Goal: Find specific page/section: Find specific page/section

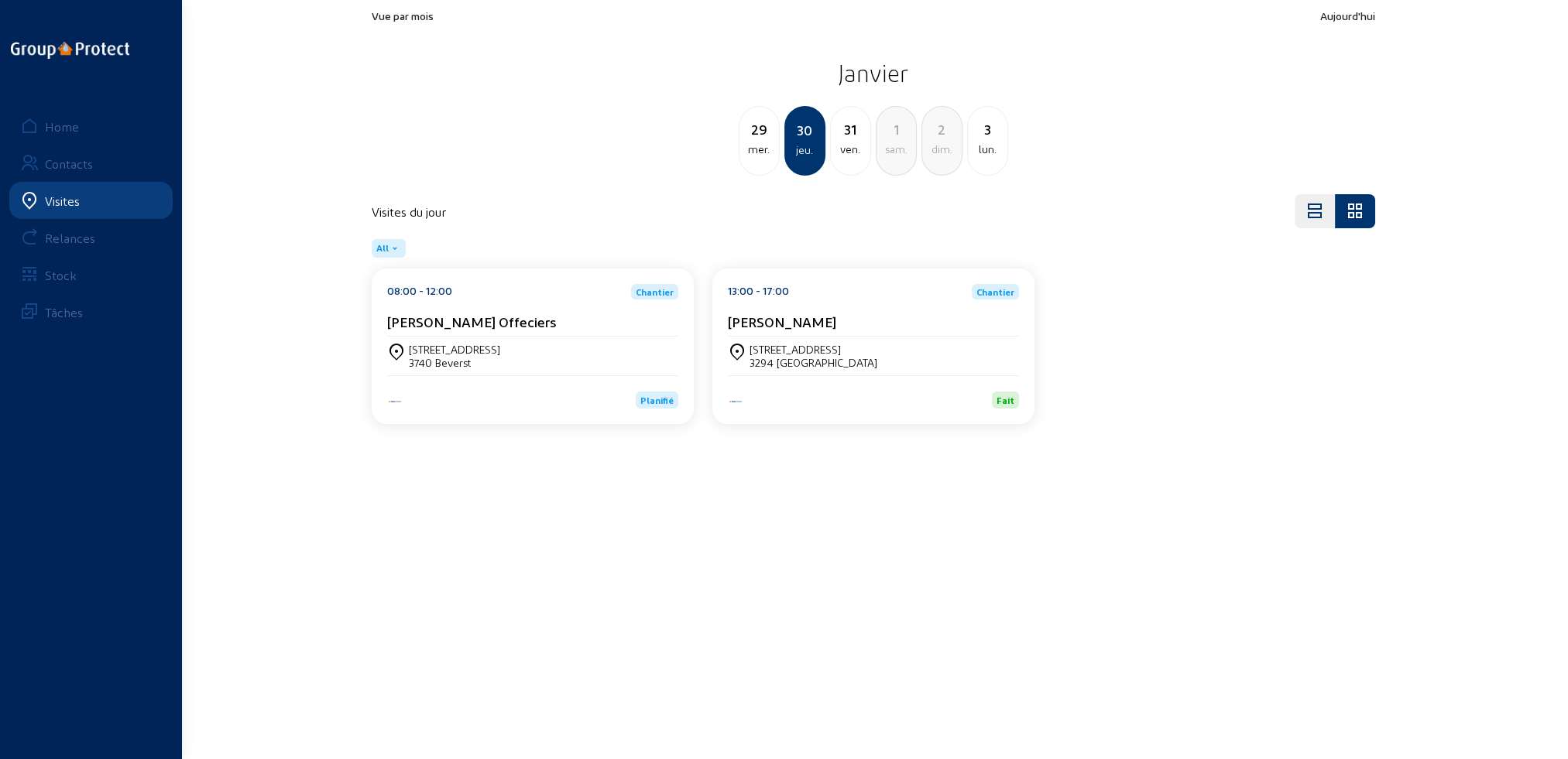
click at [58, 198] on div "Visites" at bounding box center [62, 201] width 35 height 14
click at [63, 127] on div "Home" at bounding box center [62, 126] width 34 height 14
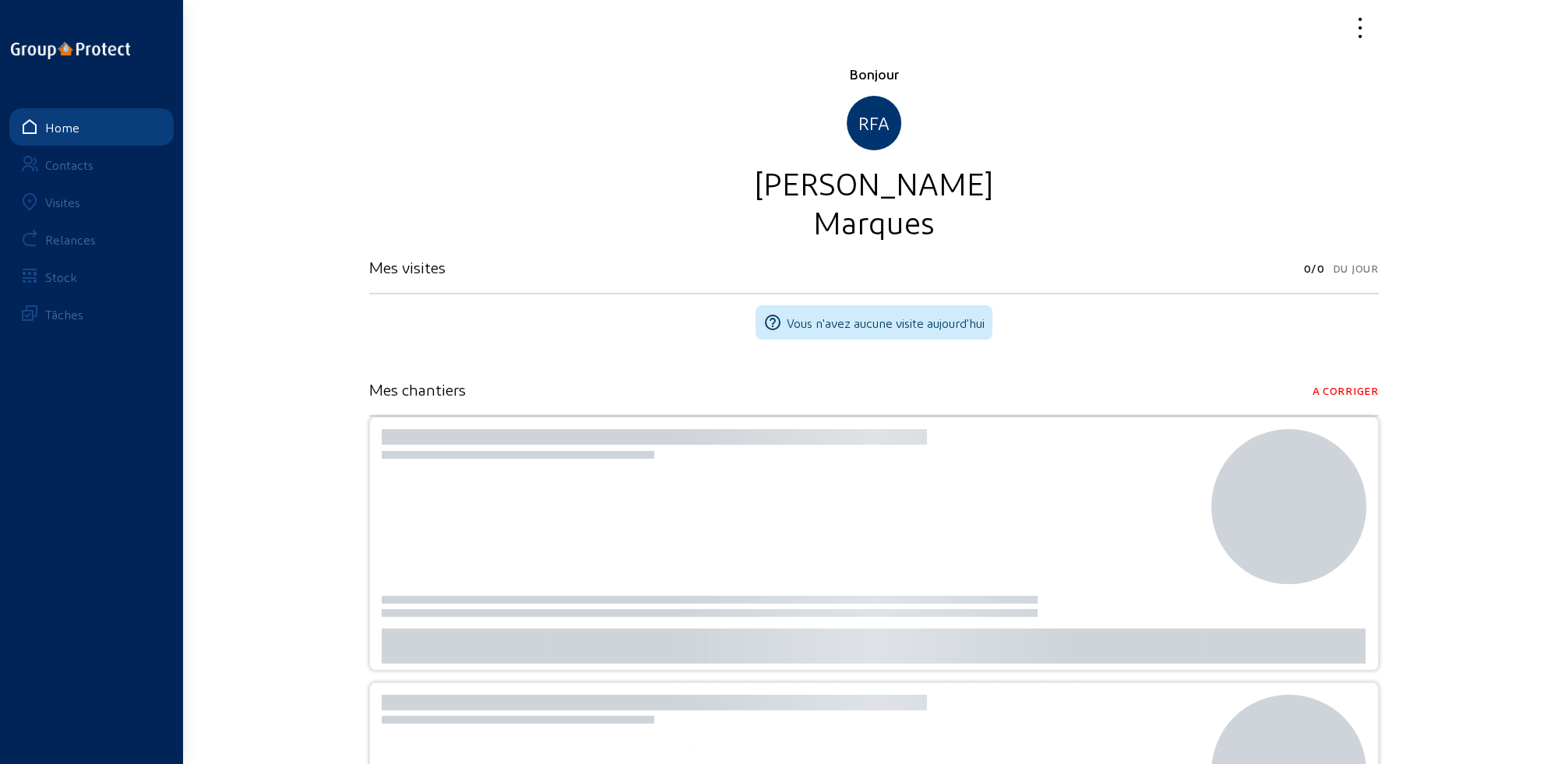
click at [60, 203] on div "Visites" at bounding box center [62, 202] width 35 height 15
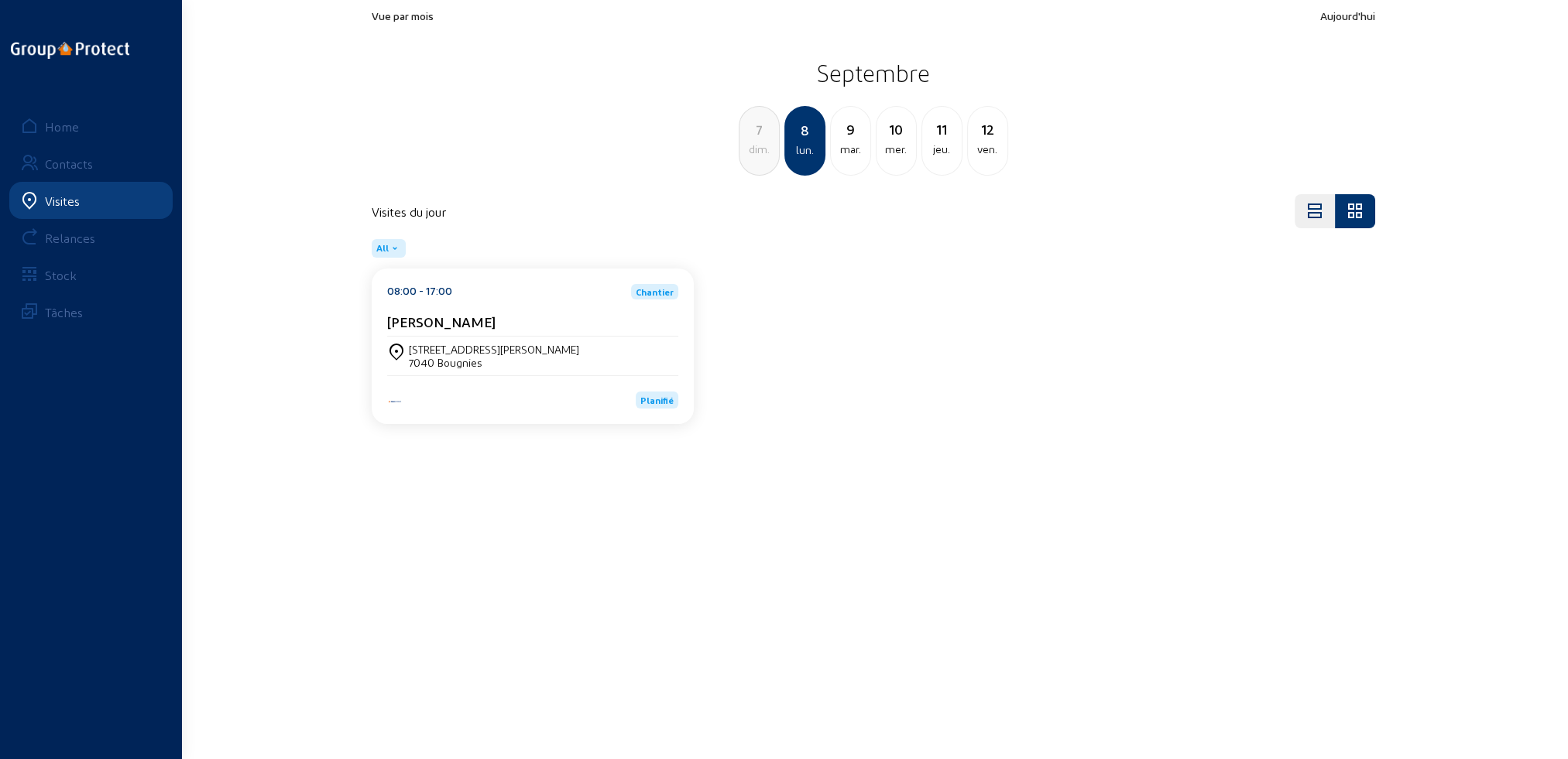
click at [851, 153] on div "mar." at bounding box center [850, 149] width 39 height 18
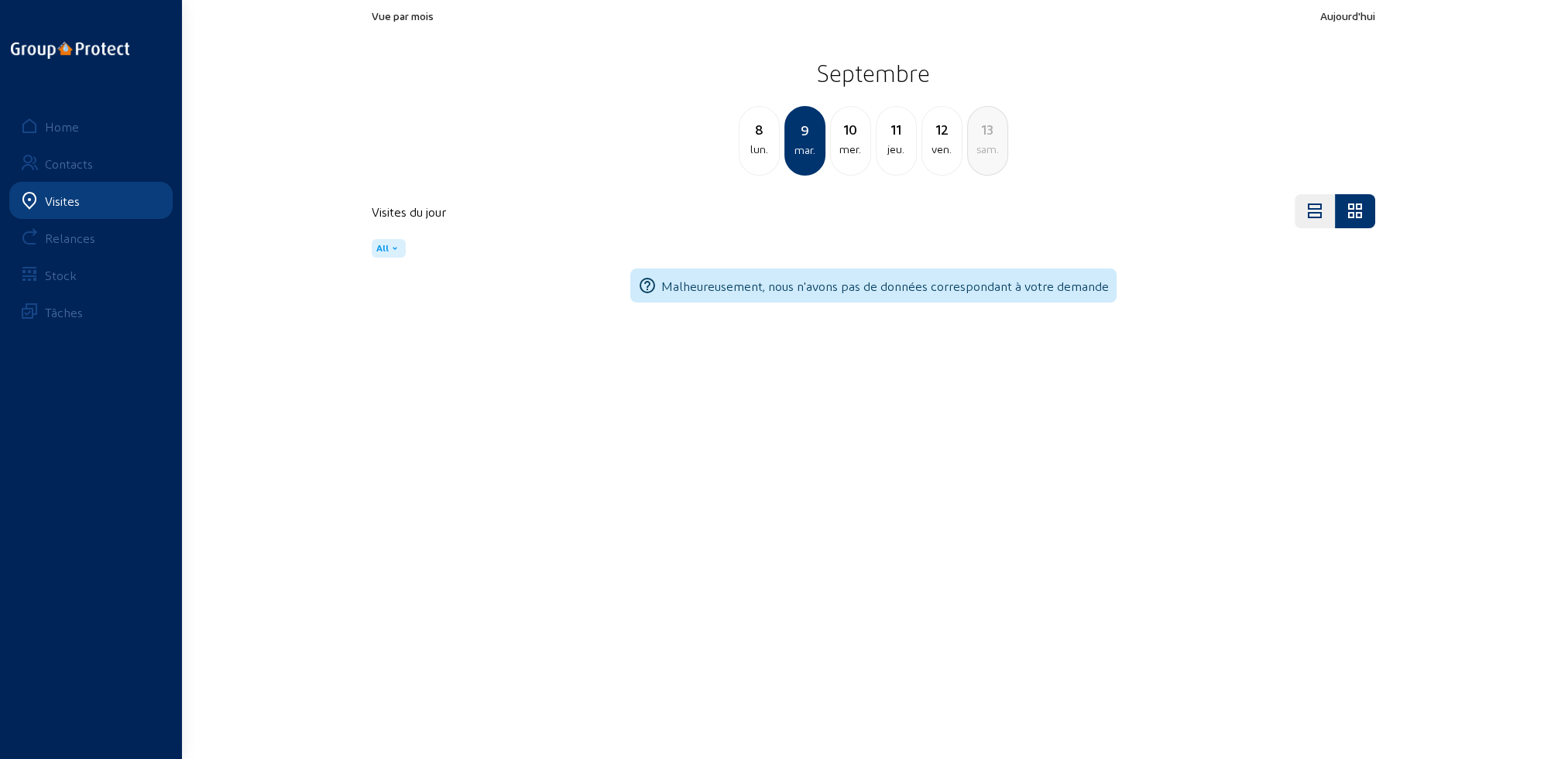
click at [851, 153] on div "mer." at bounding box center [850, 149] width 39 height 18
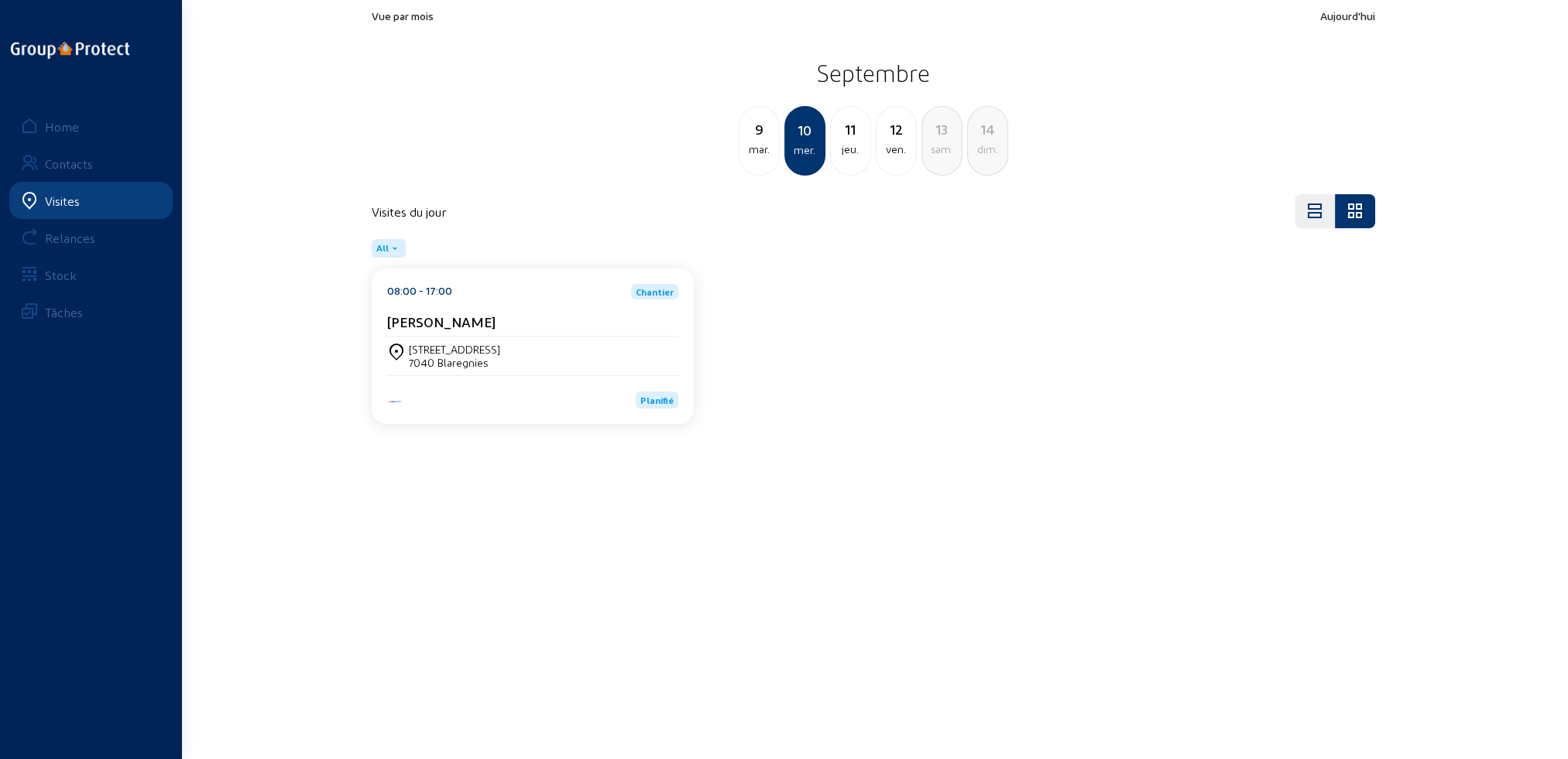
click at [450, 331] on div "[PERSON_NAME]" at bounding box center [533, 324] width 291 height 23
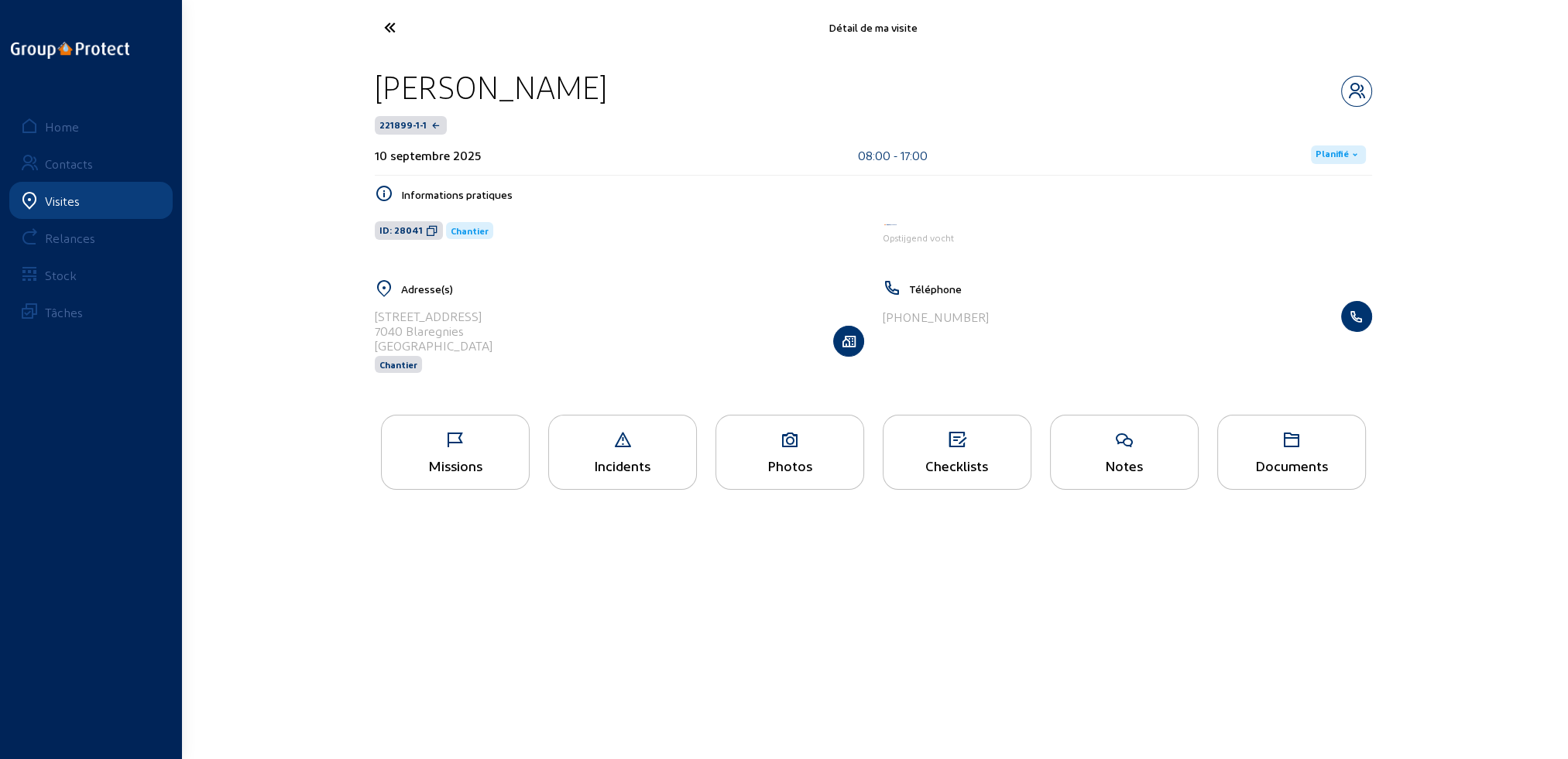
click at [481, 477] on div "Missions" at bounding box center [455, 451] width 149 height 75
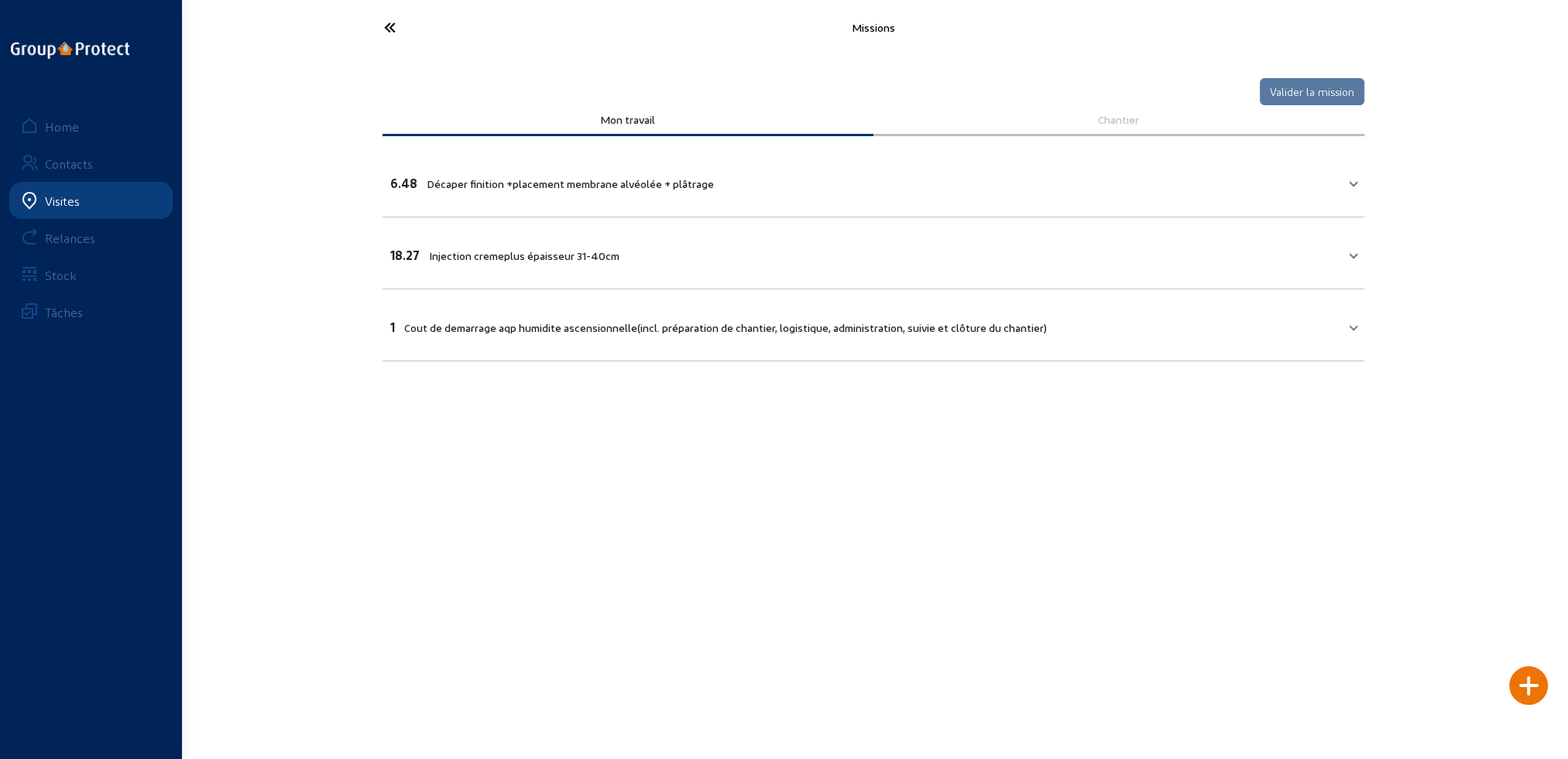
click at [392, 27] on icon at bounding box center [447, 27] width 142 height 27
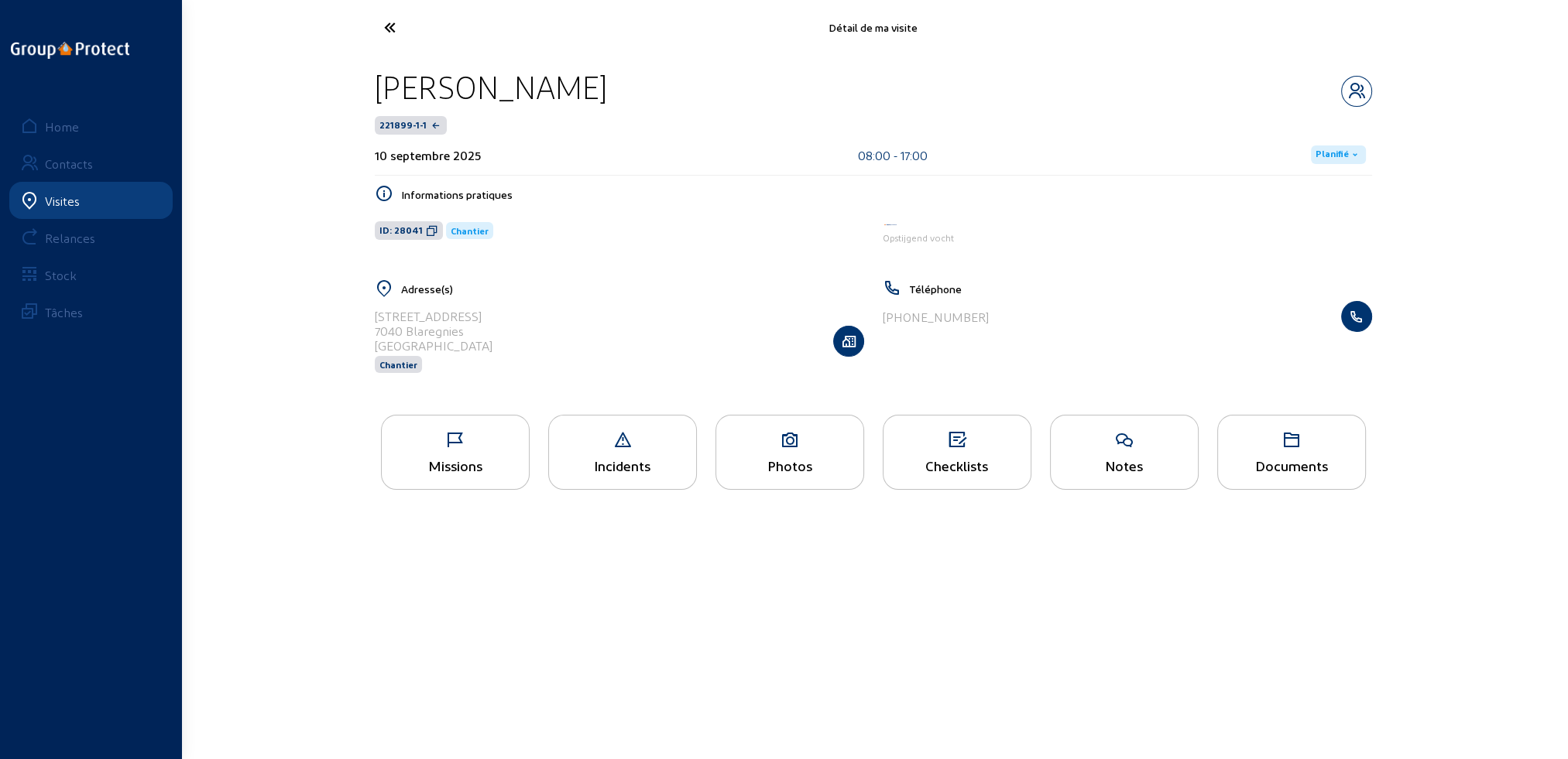
click at [793, 451] on div "Photos" at bounding box center [789, 451] width 149 height 75
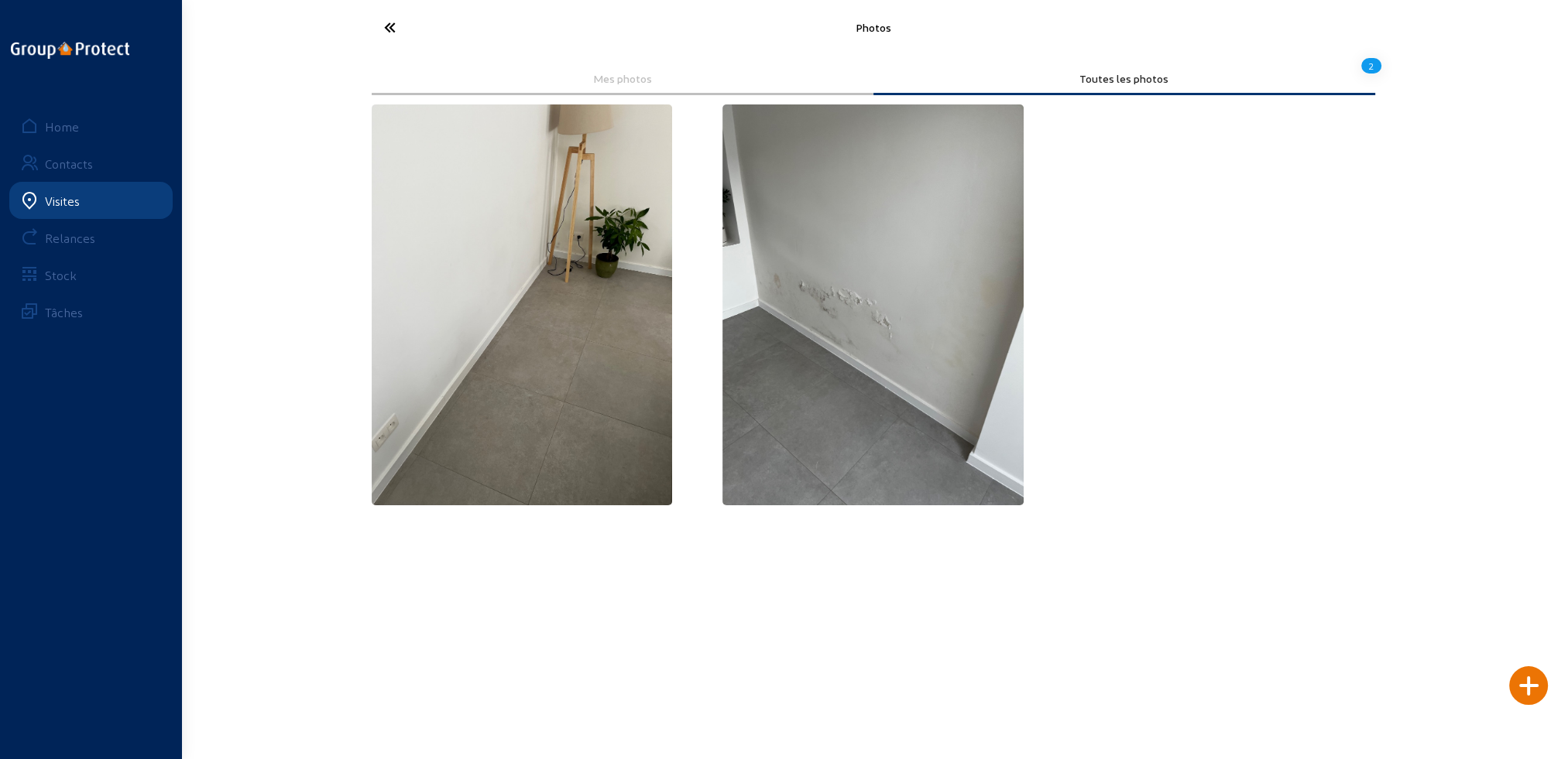
click at [389, 27] on icon at bounding box center [447, 27] width 142 height 27
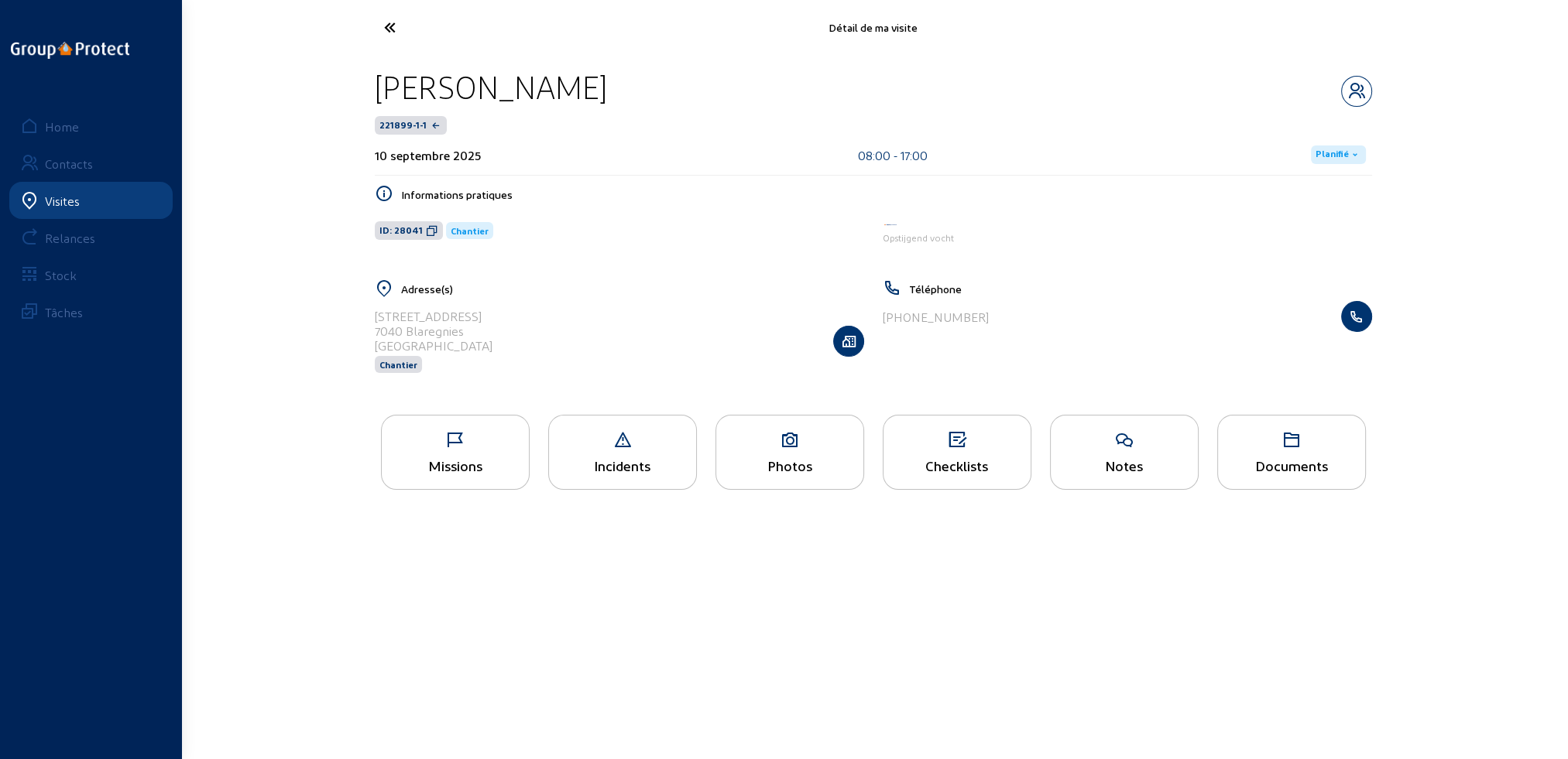
click at [385, 25] on icon at bounding box center [447, 27] width 142 height 27
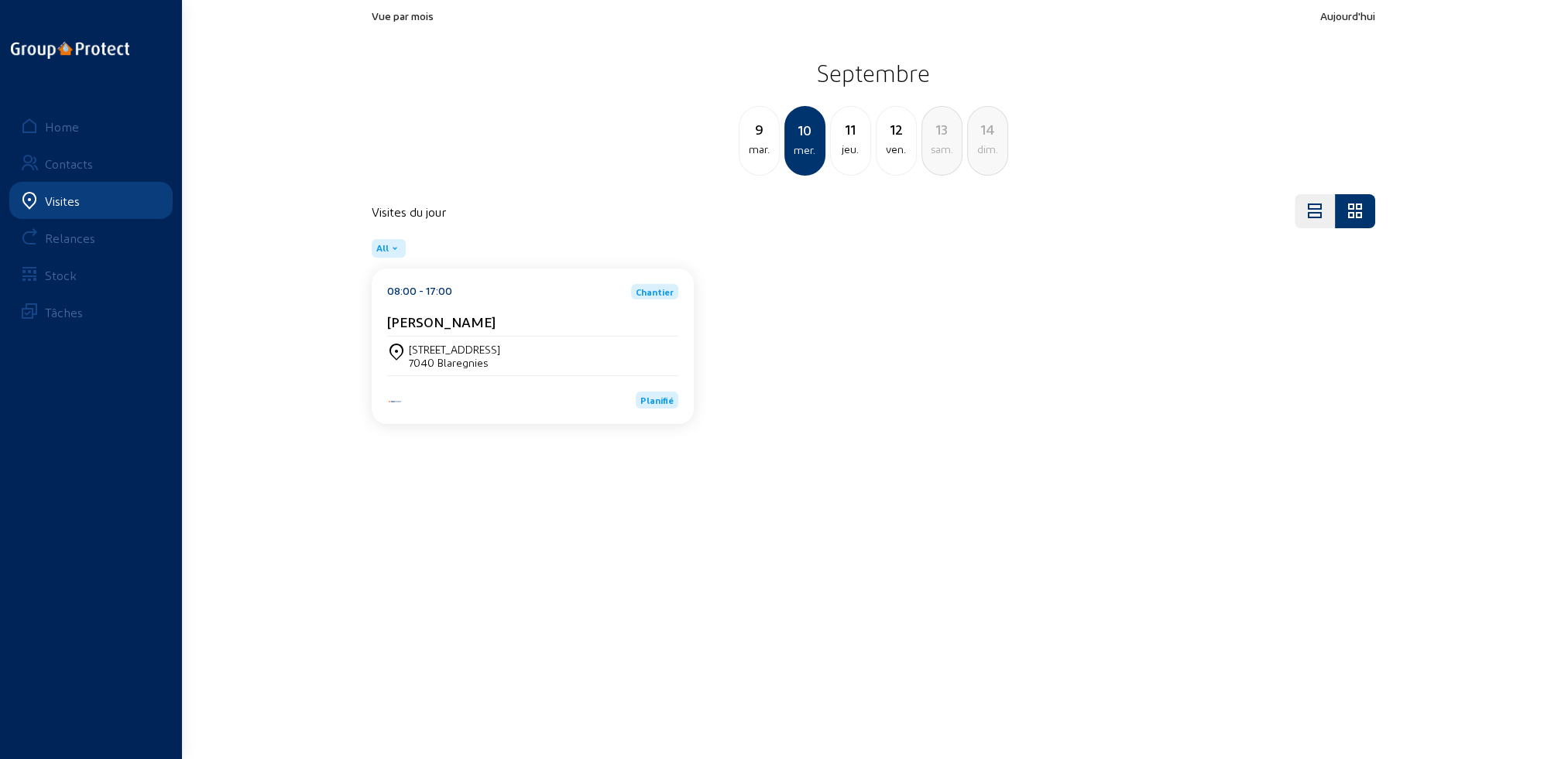
click at [750, 156] on div "mar." at bounding box center [759, 149] width 39 height 18
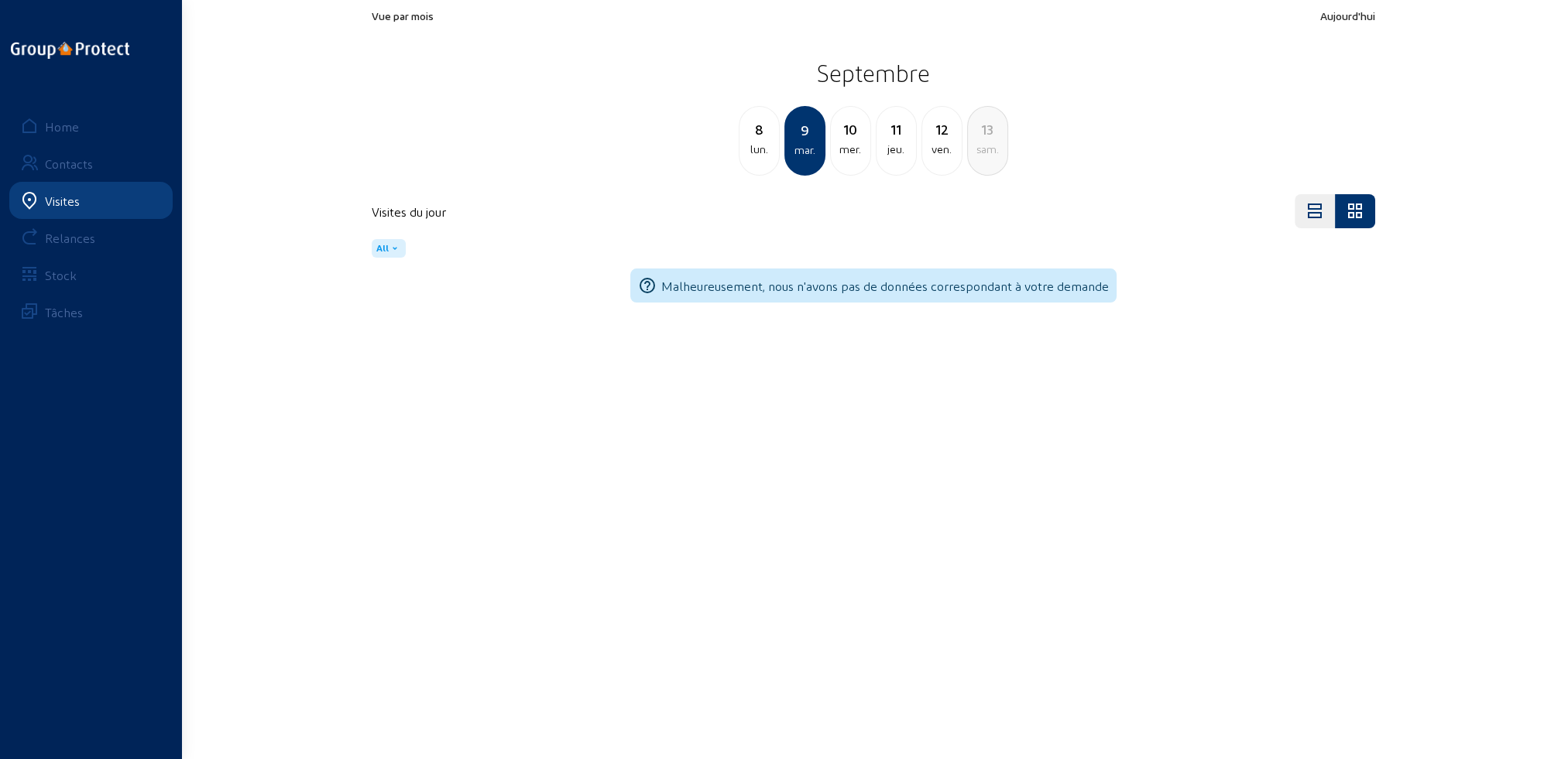
click at [750, 156] on div "lun." at bounding box center [759, 149] width 39 height 18
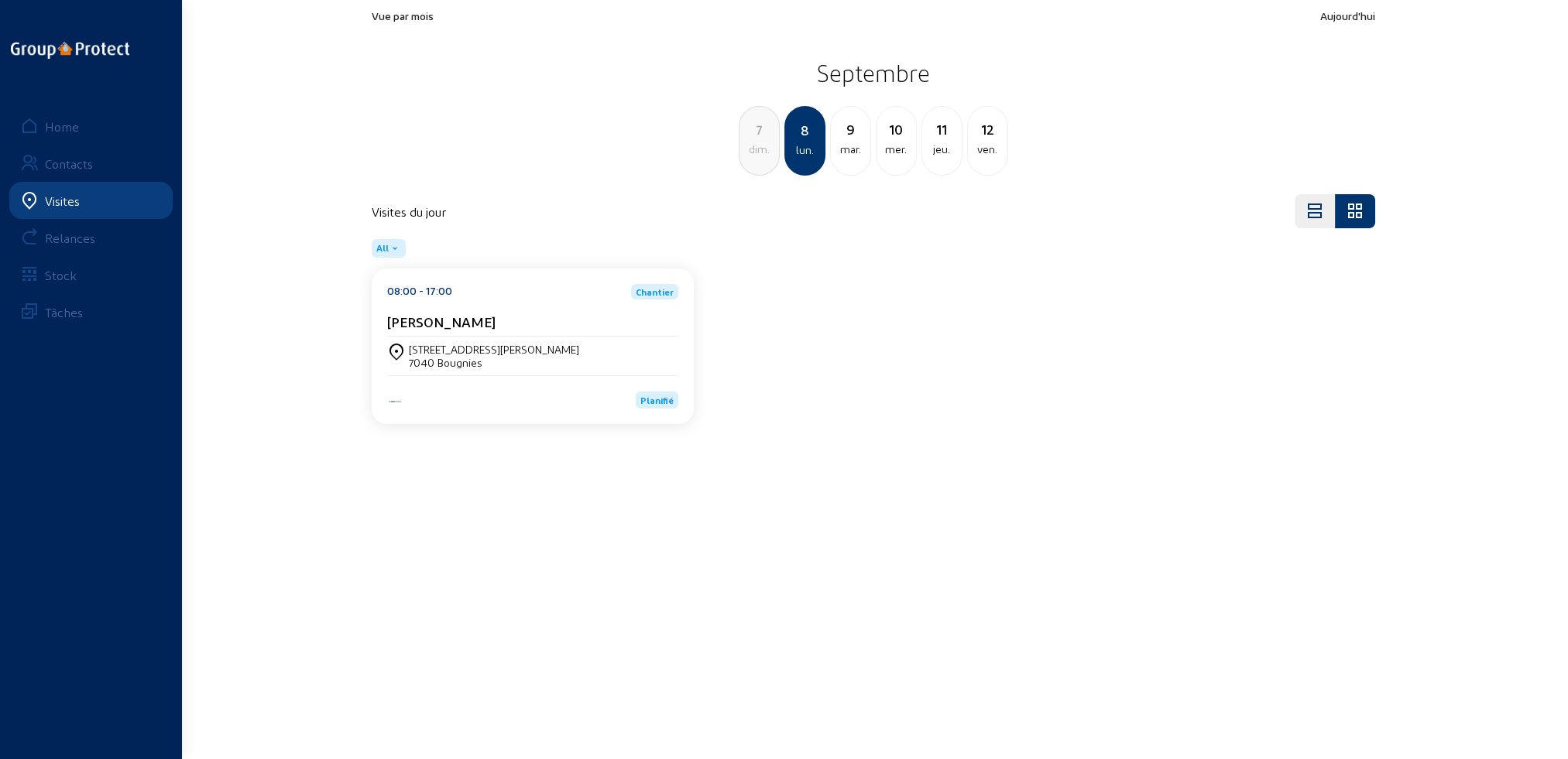
click at [484, 345] on div "[STREET_ADDRESS][PERSON_NAME]" at bounding box center [494, 349] width 170 height 13
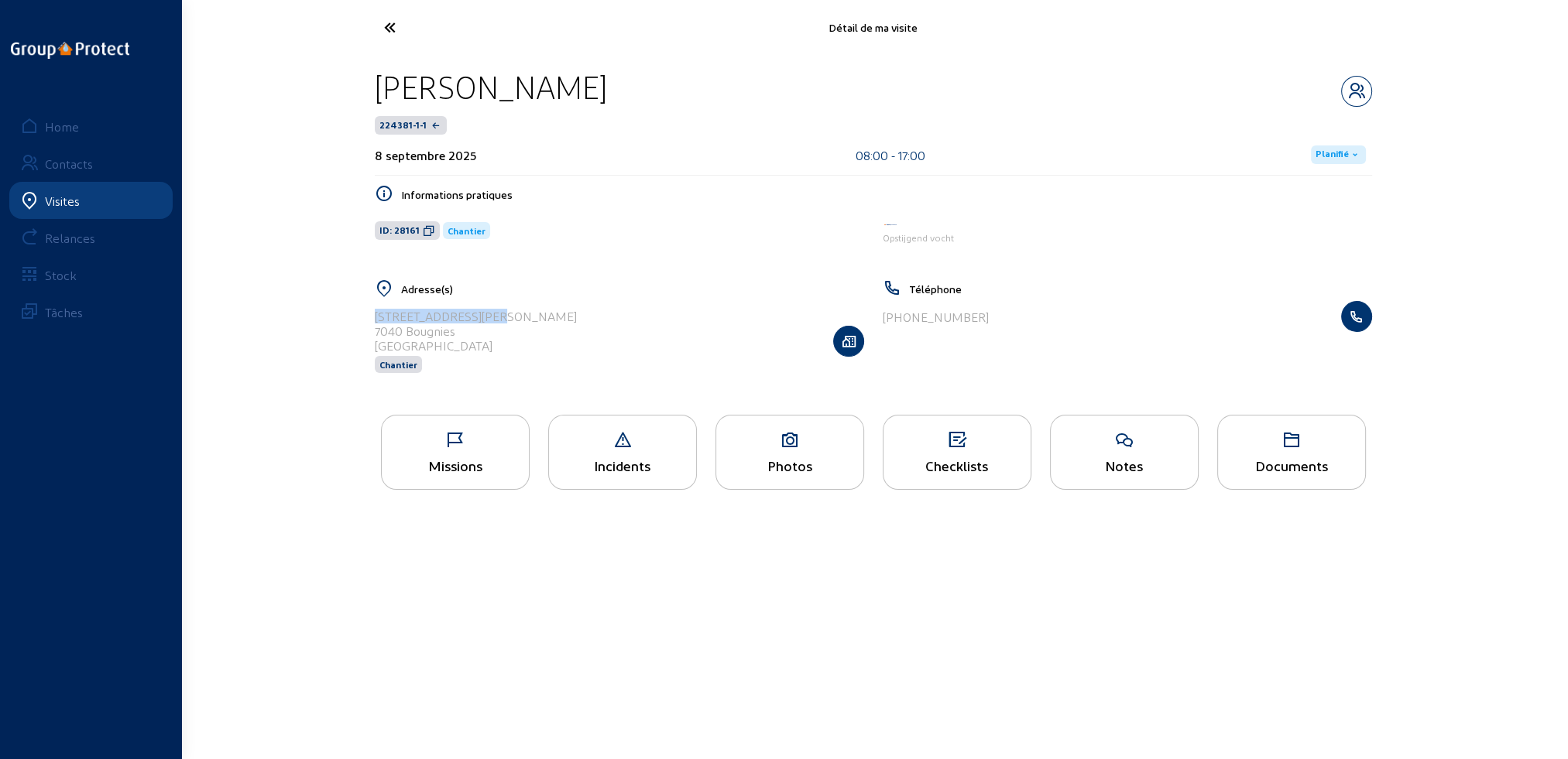
drag, startPoint x: 374, startPoint y: 316, endPoint x: 496, endPoint y: 312, distance: 122.1
click at [496, 312] on div "[STREET_ADDRESS][PERSON_NAME] Chantier" at bounding box center [619, 341] width 489 height 80
copy div "[STREET_ADDRESS][PERSON_NAME]"
drag, startPoint x: 375, startPoint y: 330, endPoint x: 467, endPoint y: 334, distance: 92.1
click at [467, 334] on div "7040 Bougnies" at bounding box center [475, 331] width 202 height 14
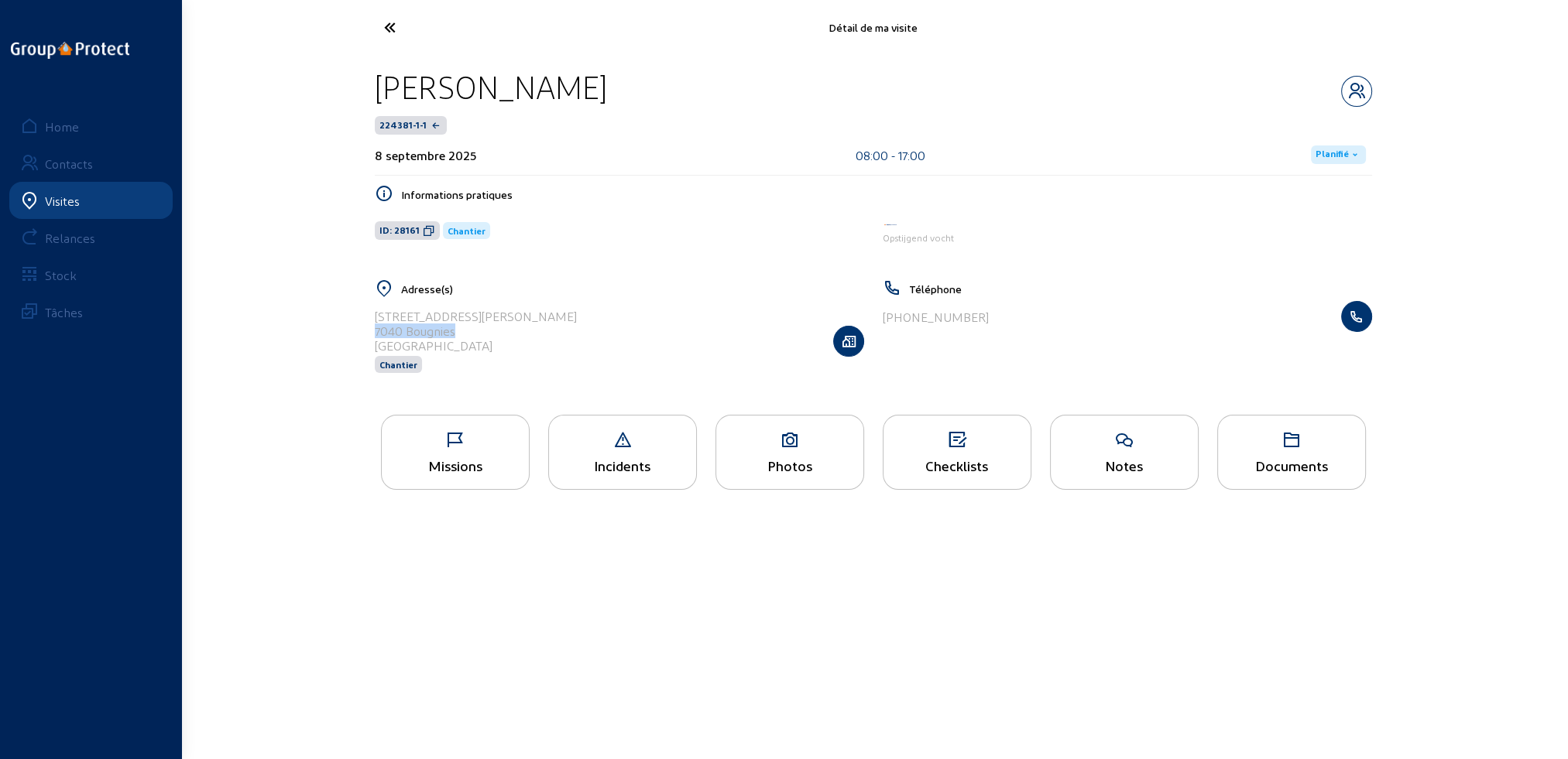
copy div "7040 Bougnies"
drag, startPoint x: 376, startPoint y: 82, endPoint x: 604, endPoint y: 86, distance: 228.0
click at [604, 86] on div "[PERSON_NAME]" at bounding box center [873, 87] width 997 height 39
copy div "[PERSON_NAME]"
click at [769, 467] on div "Photos" at bounding box center [789, 465] width 147 height 16
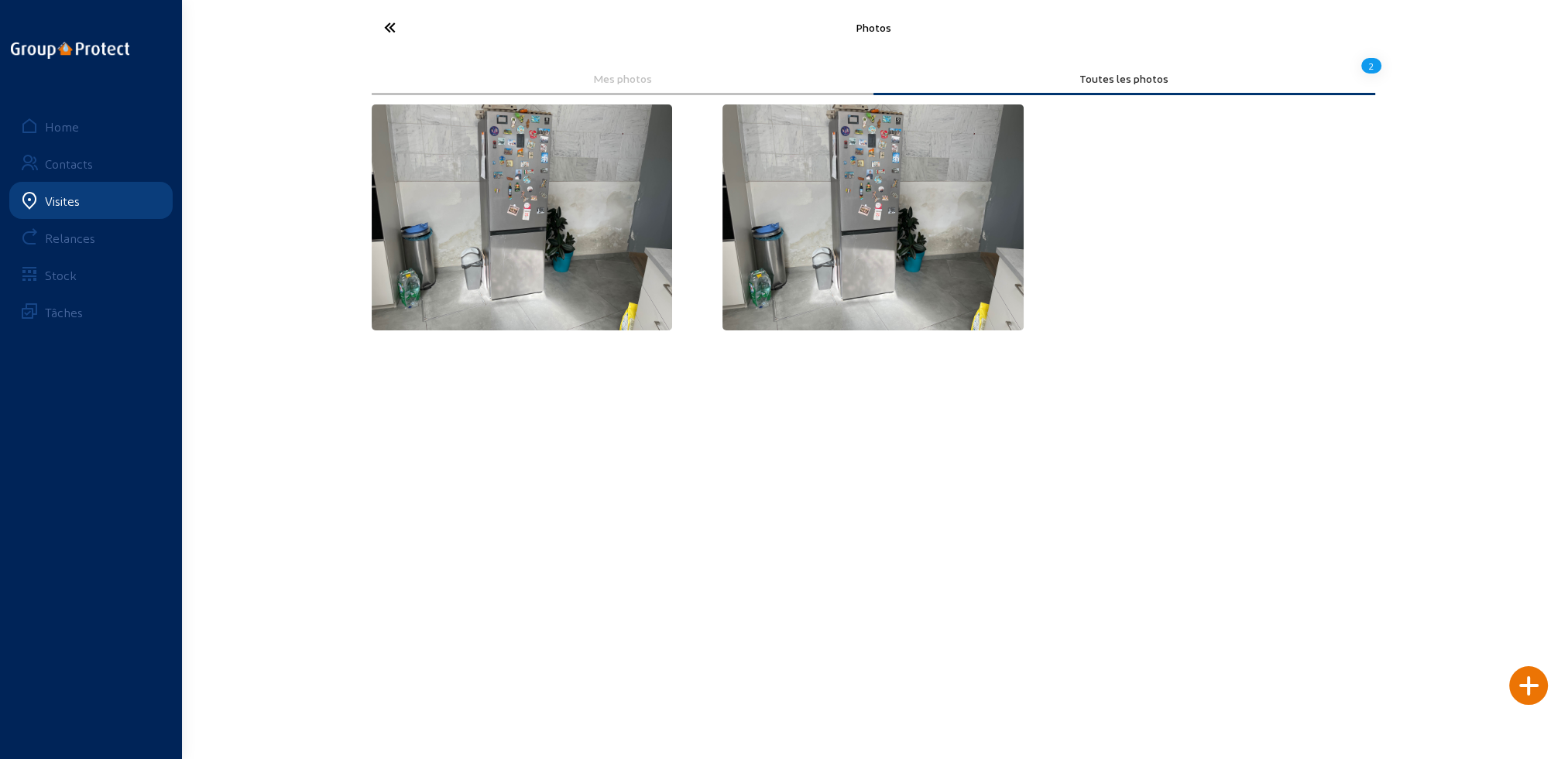
click at [392, 23] on icon at bounding box center [447, 27] width 142 height 27
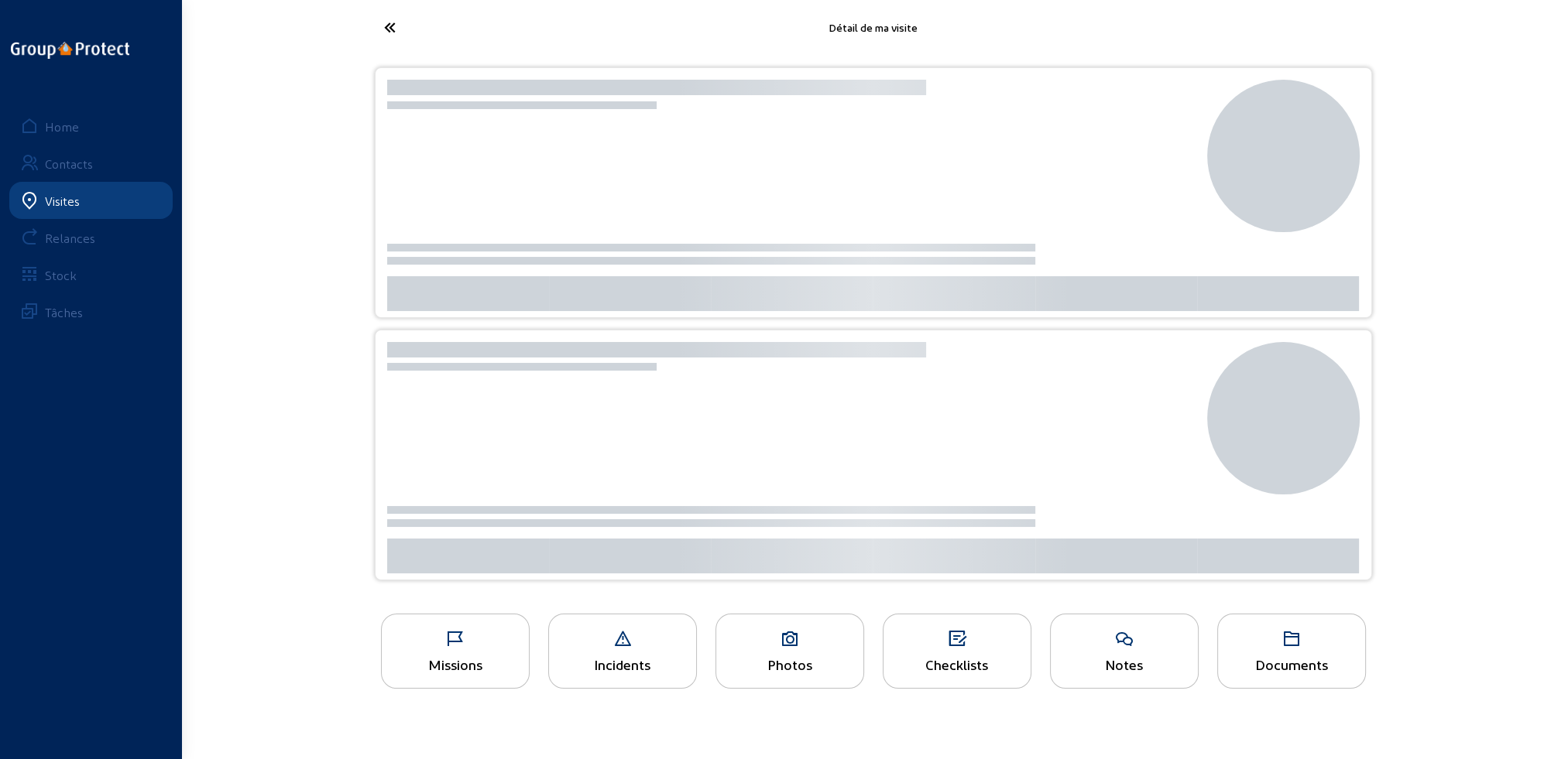
click at [730, 648] on div "Photos" at bounding box center [789, 651] width 149 height 75
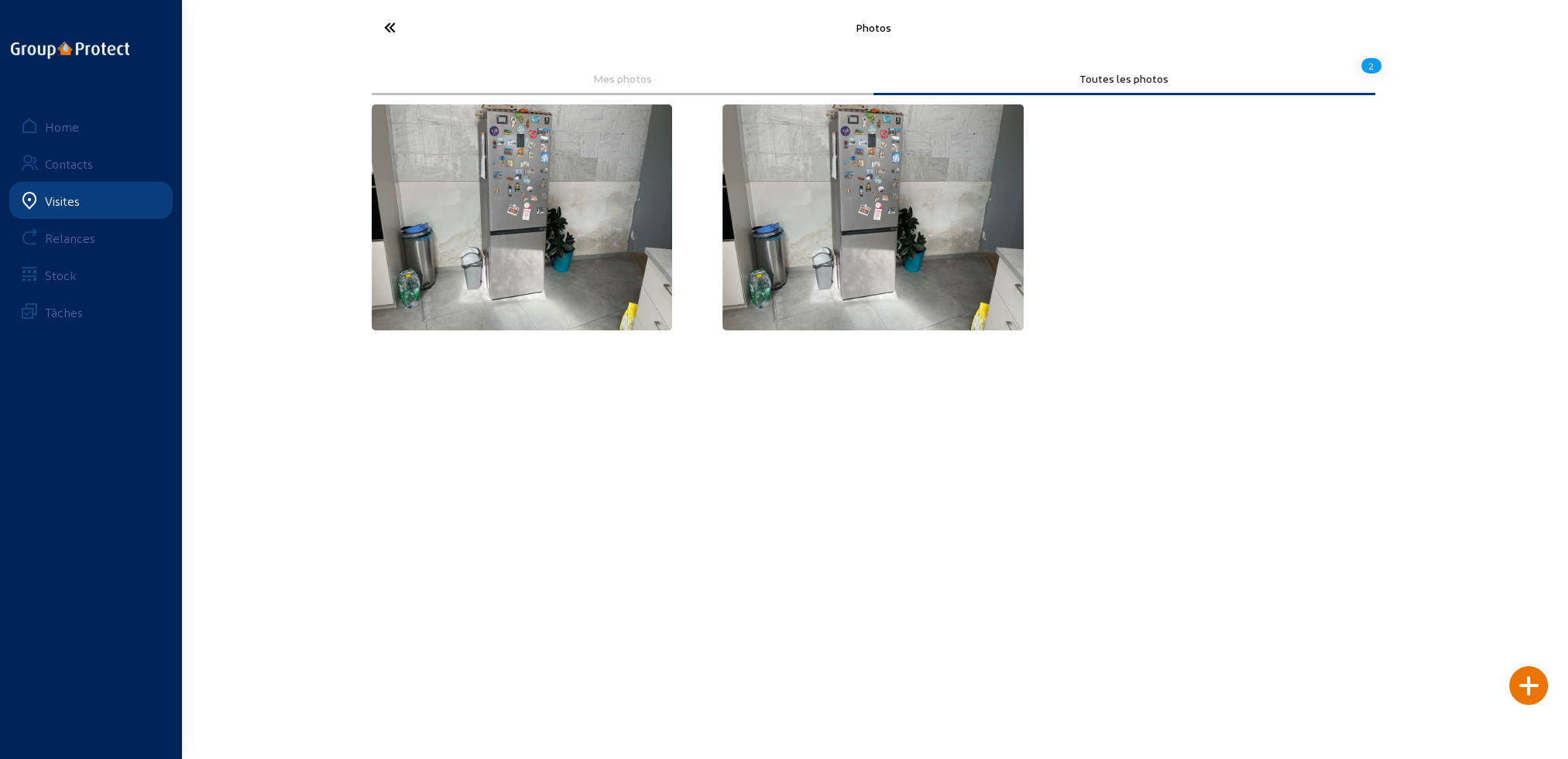
click at [388, 25] on icon at bounding box center [447, 27] width 142 height 27
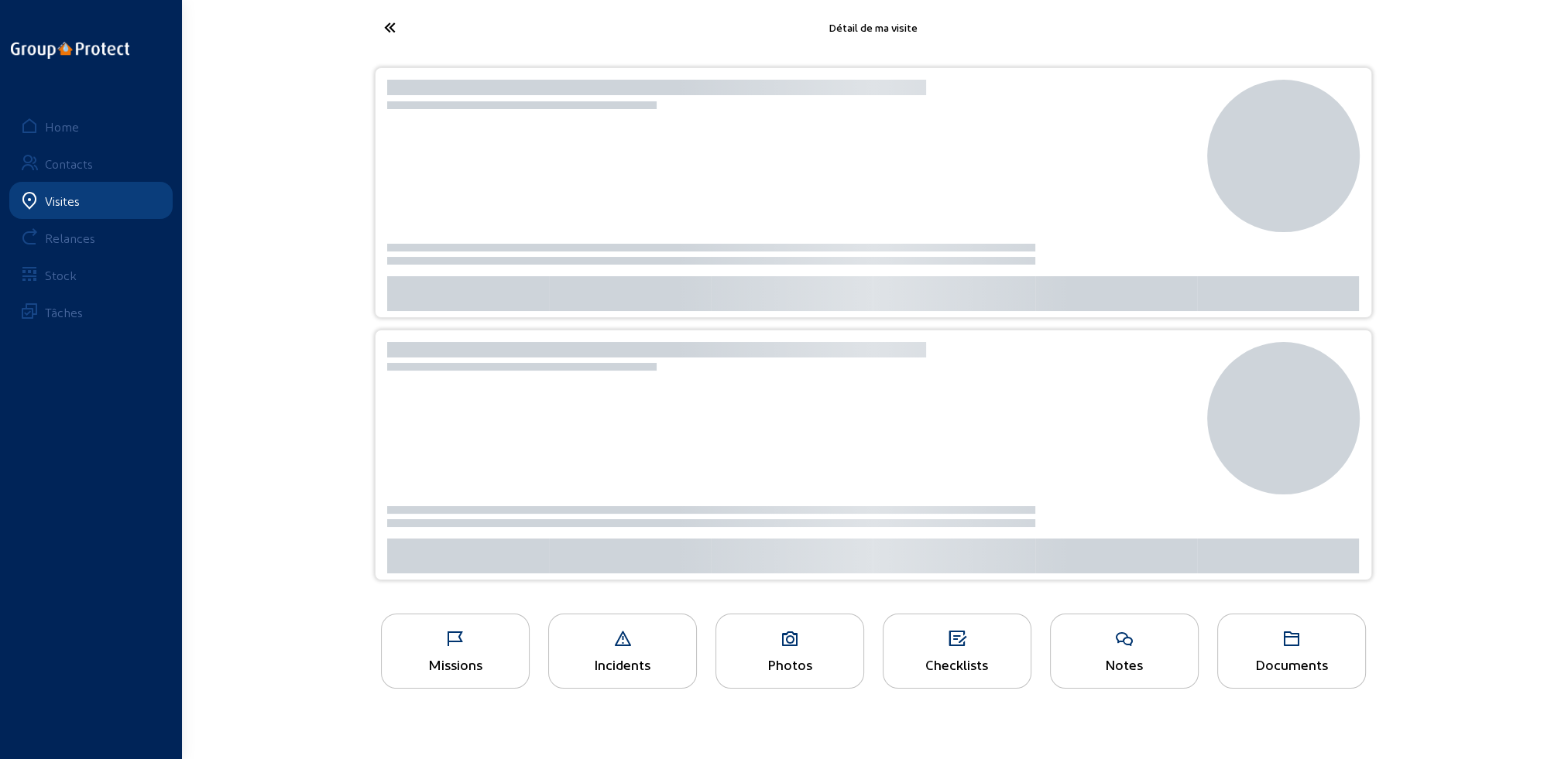
click at [1279, 661] on div "Documents" at bounding box center [1292, 664] width 147 height 16
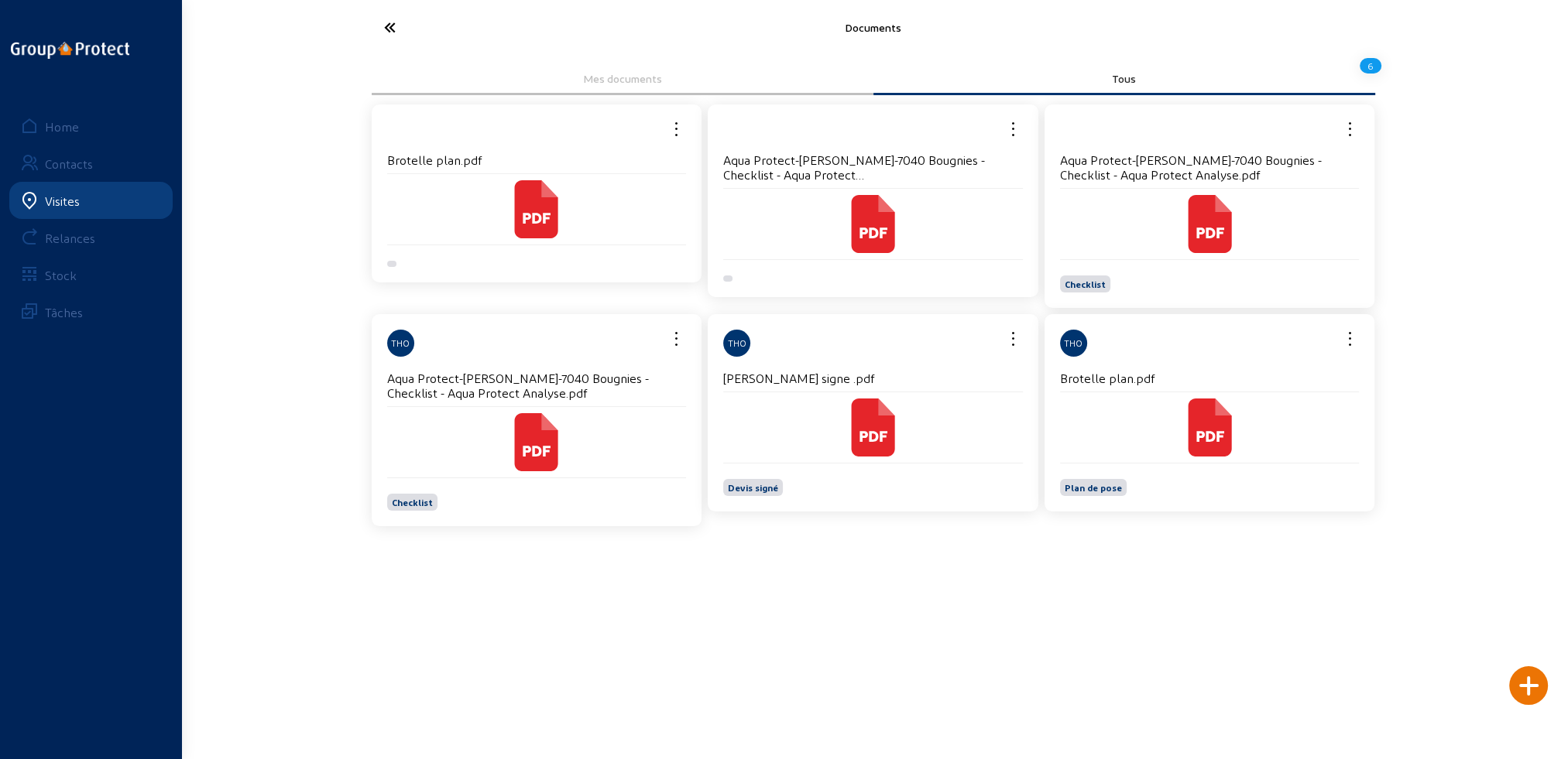
click at [1177, 378] on h4 "Brotelle plan.pdf" at bounding box center [1210, 378] width 300 height 14
click at [1202, 442] on icon at bounding box center [1210, 427] width 43 height 58
